Goal: Find contact information: Find contact information

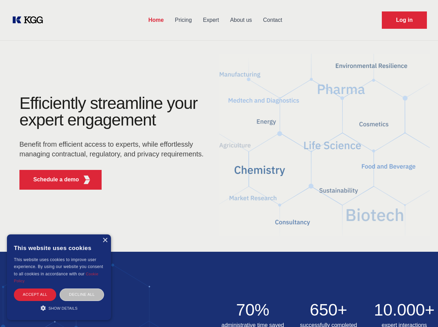
click at [219, 163] on div "Efficiently streamline your expert engagement Benefit from efficient access to …" at bounding box center [113, 145] width 211 height 100
click at [52, 180] on p "Schedule a demo" at bounding box center [56, 179] width 46 height 8
click at [105, 240] on div "× This website uses cookies This website uses cookies to improve user experienc…" at bounding box center [59, 277] width 104 height 86
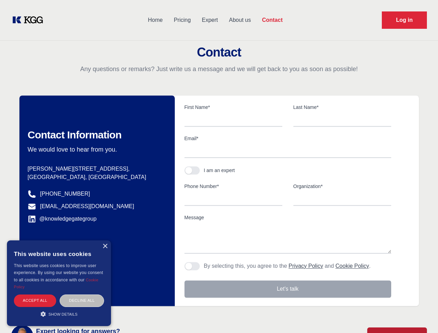
click at [35, 294] on div "Accept all" at bounding box center [35, 300] width 42 height 12
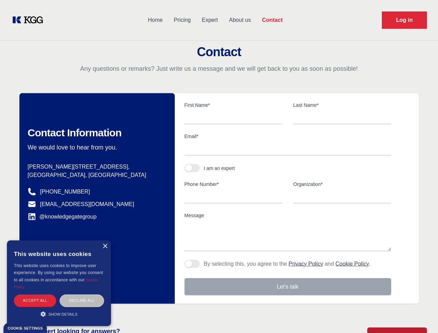
click at [82, 294] on div "Decline all" at bounding box center [82, 300] width 44 height 12
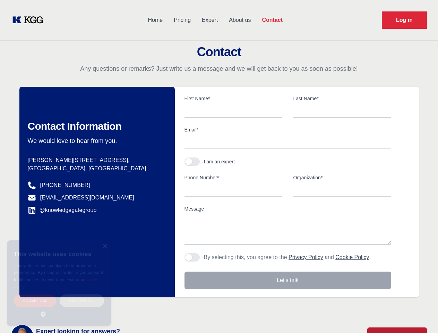
click at [59, 308] on main "Contact Any questions or remarks? Just write us a message and we will get back …" at bounding box center [219, 180] width 438 height 361
